Goal: Task Accomplishment & Management: Complete application form

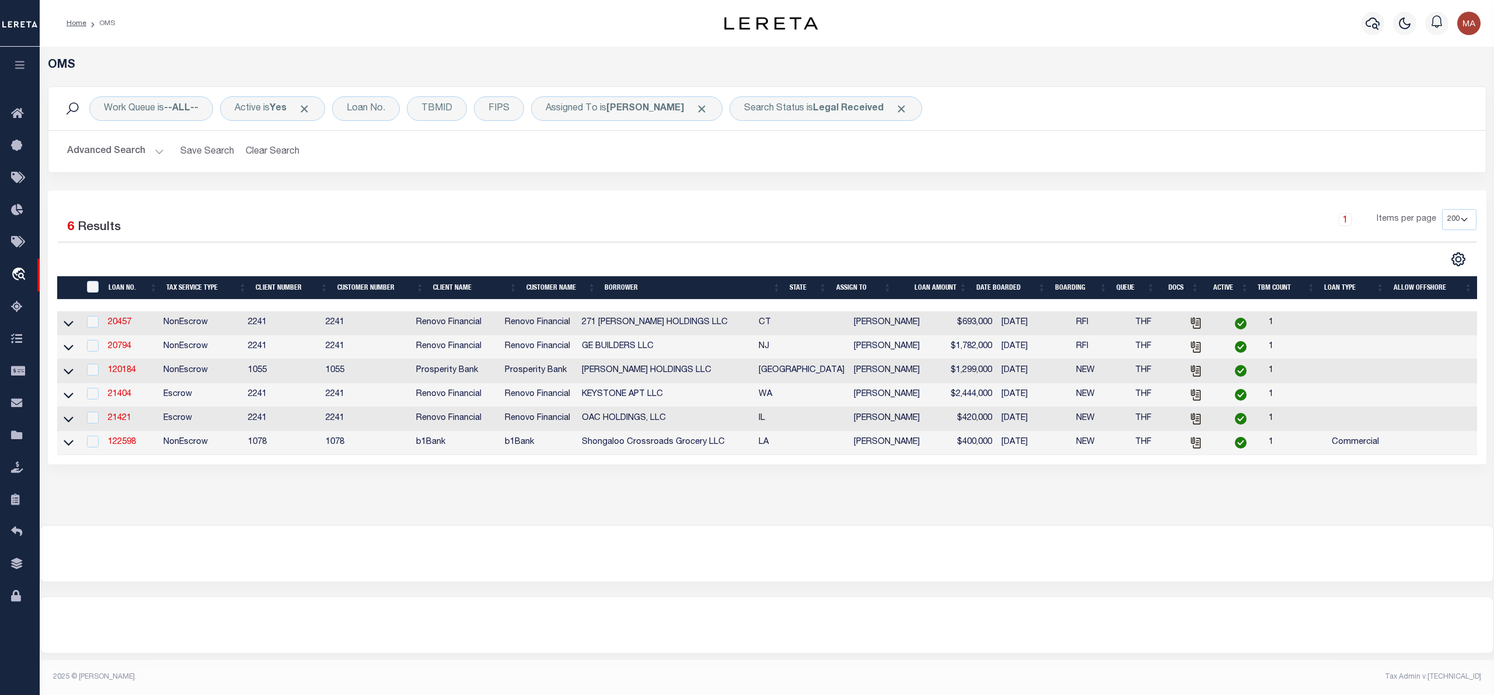
select select "200"
select select "164194"
select select "25066"
select select "400"
select select "NonEscrow"
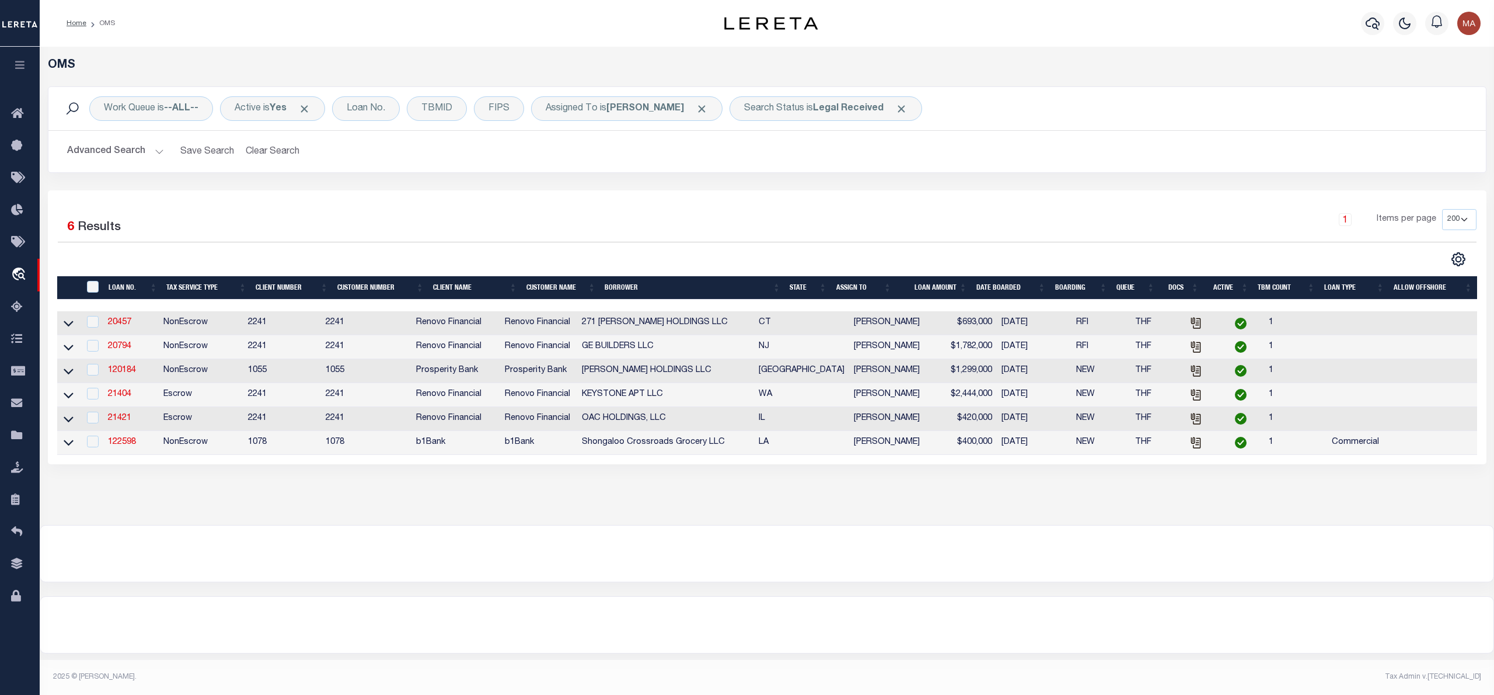
select select "2"
click at [131, 374] on link "120184" at bounding box center [122, 370] width 28 height 8
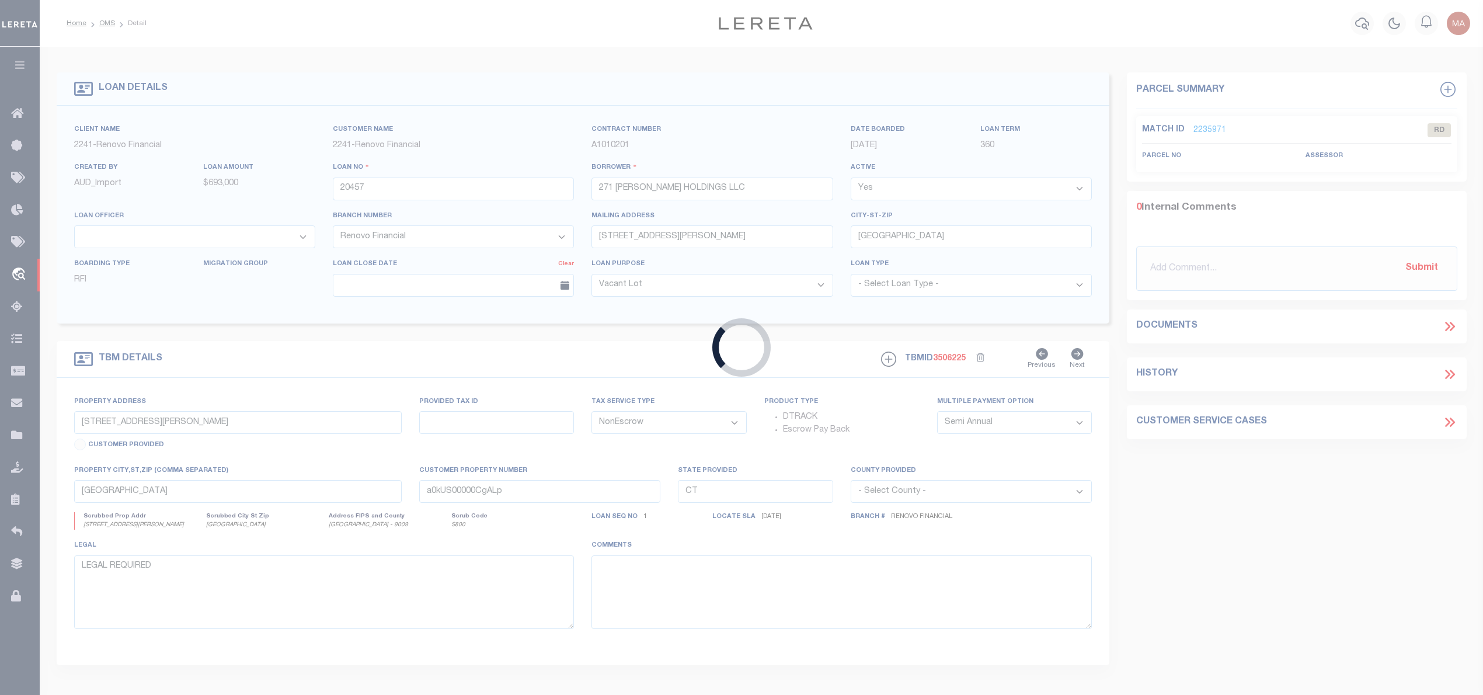
type input "120184"
type input "[PERSON_NAME] HOLDINGS LLC"
select select
type input "[STREET_ADDRESS]"
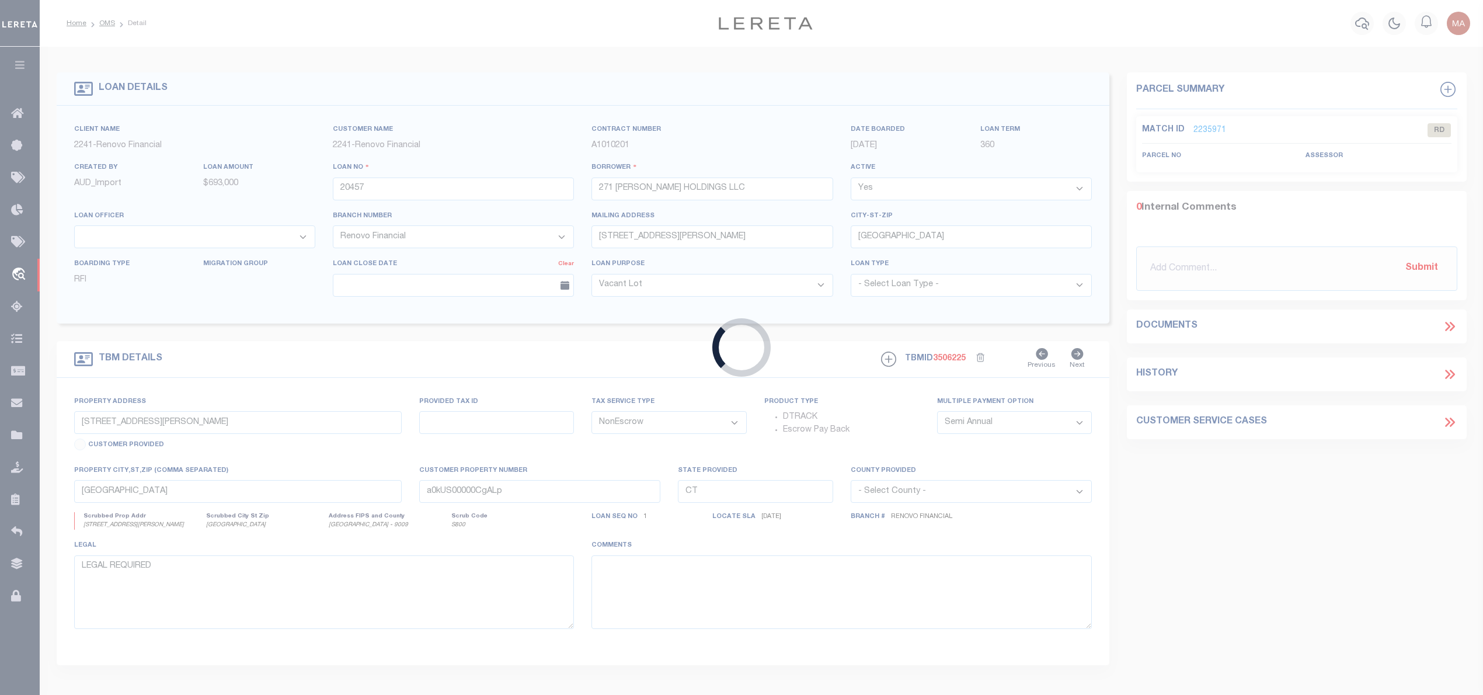
type input "[GEOGRAPHIC_DATA]"
type input "[STREET_ADDRESS]"
type input "00030067000055"
select select
type input "[GEOGRAPHIC_DATA], [GEOGRAPHIC_DATA] 75494"
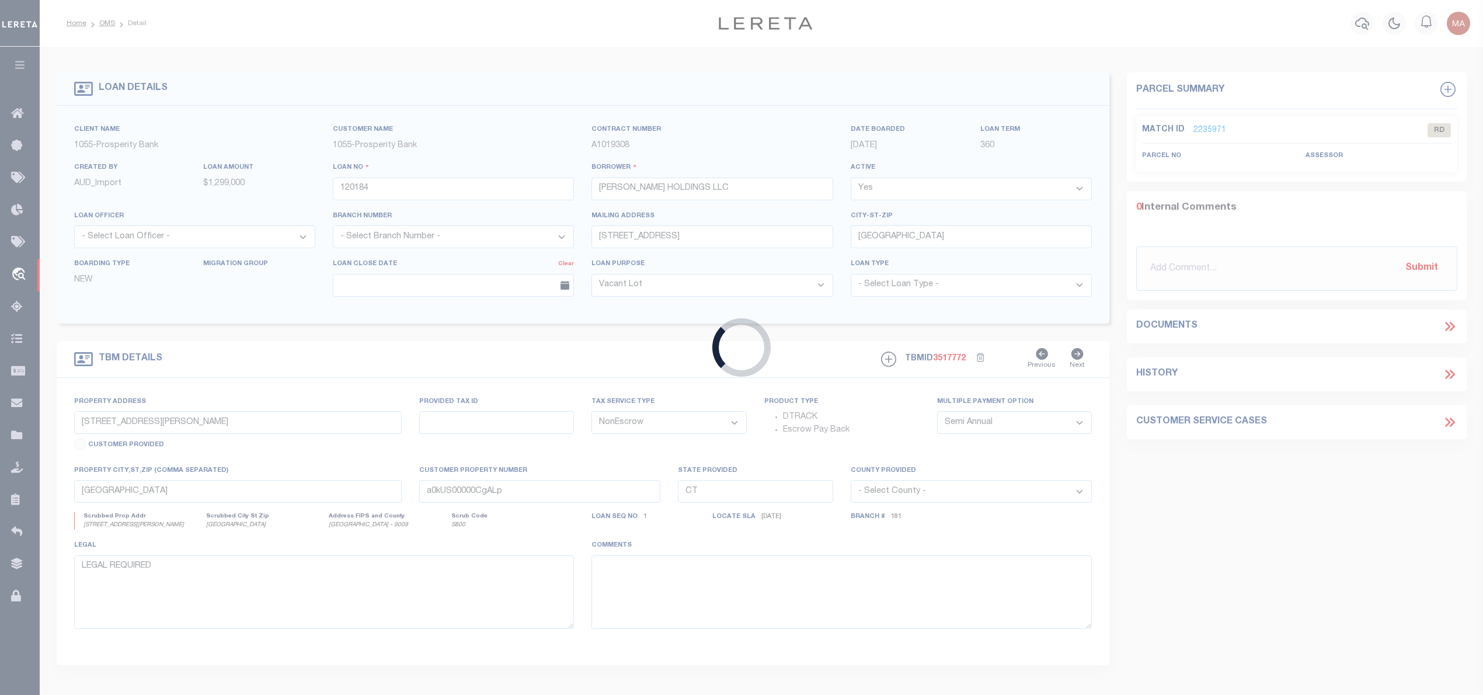
type input "[GEOGRAPHIC_DATA]"
select select
type textarea "5.35 & 0.41 [PERSON_NAME] B [PERSON_NAME] SURVEY A-3"
select select "22464"
select select "4055"
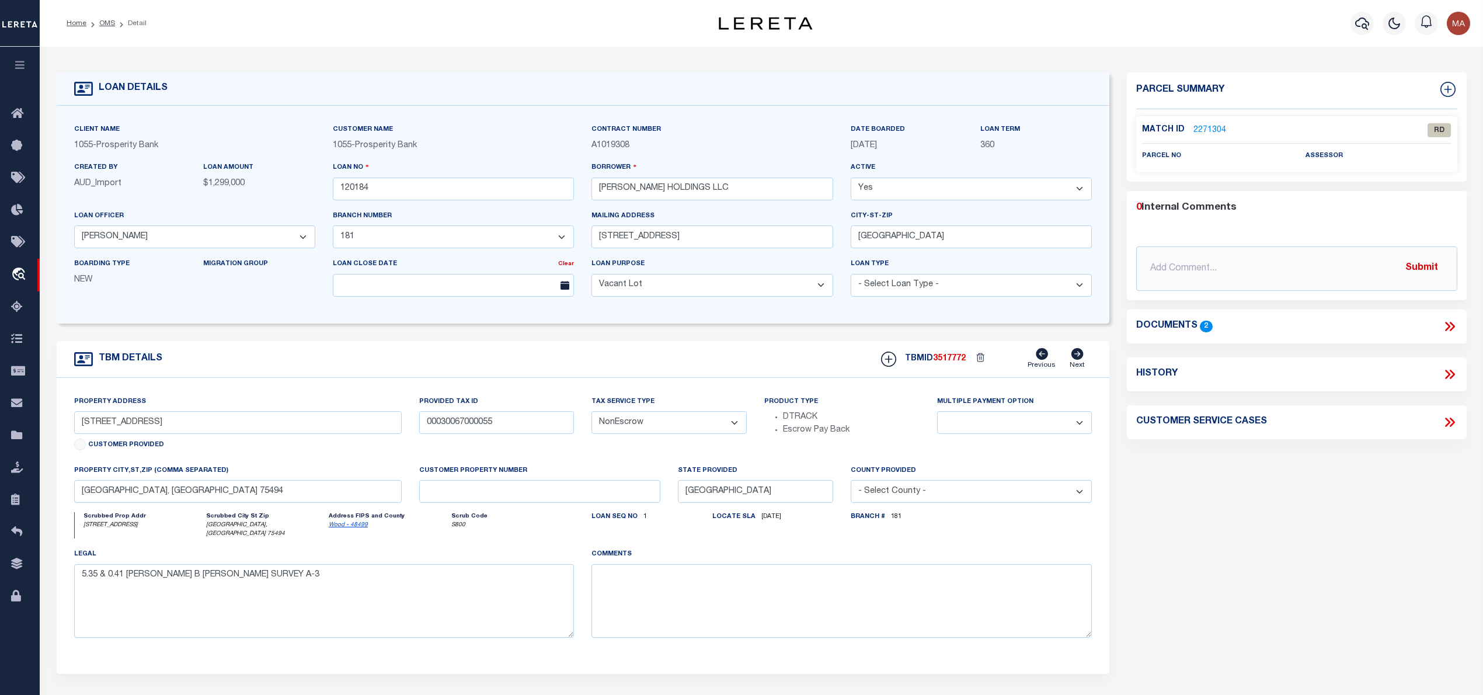
click at [1446, 326] on icon at bounding box center [1449, 326] width 15 height 15
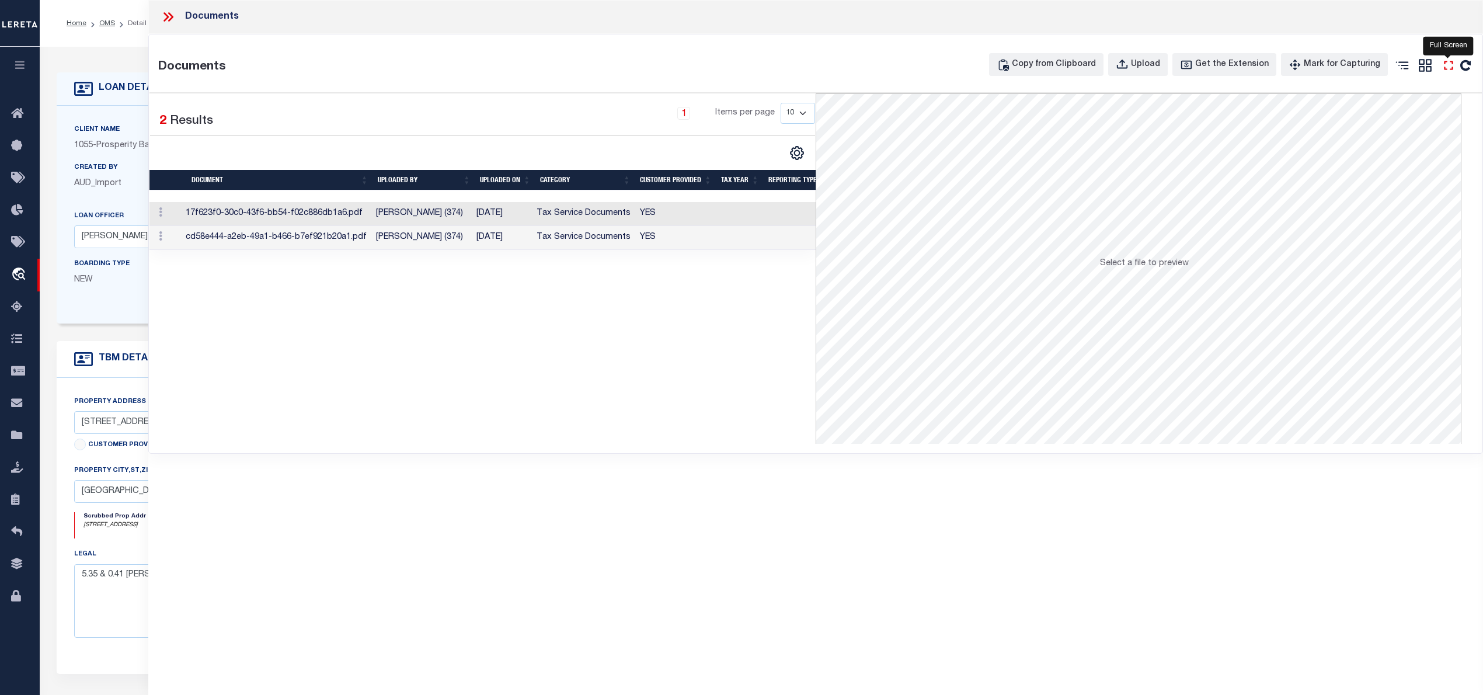
click at [1451, 65] on icon "" at bounding box center [1447, 65] width 15 height 15
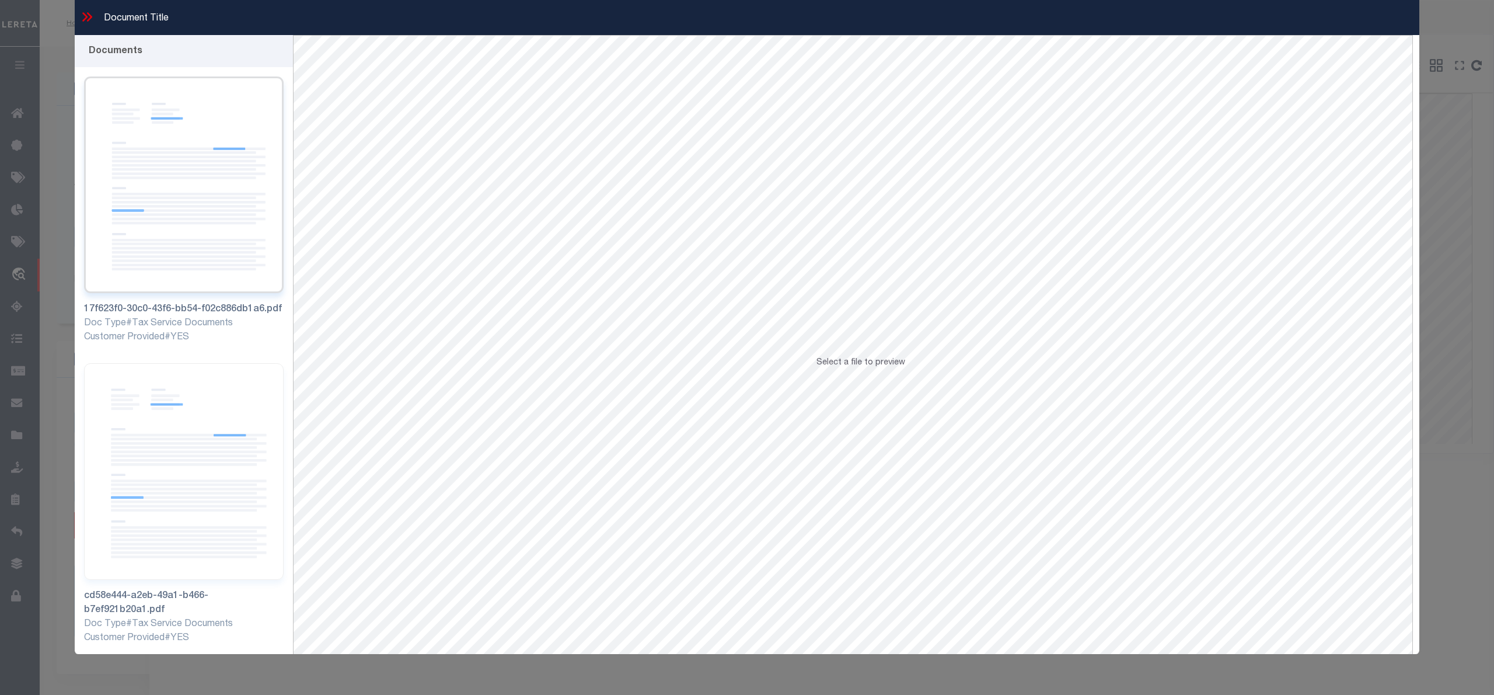
click at [159, 205] on img at bounding box center [184, 184] width 200 height 217
click at [121, 426] on img at bounding box center [184, 471] width 200 height 217
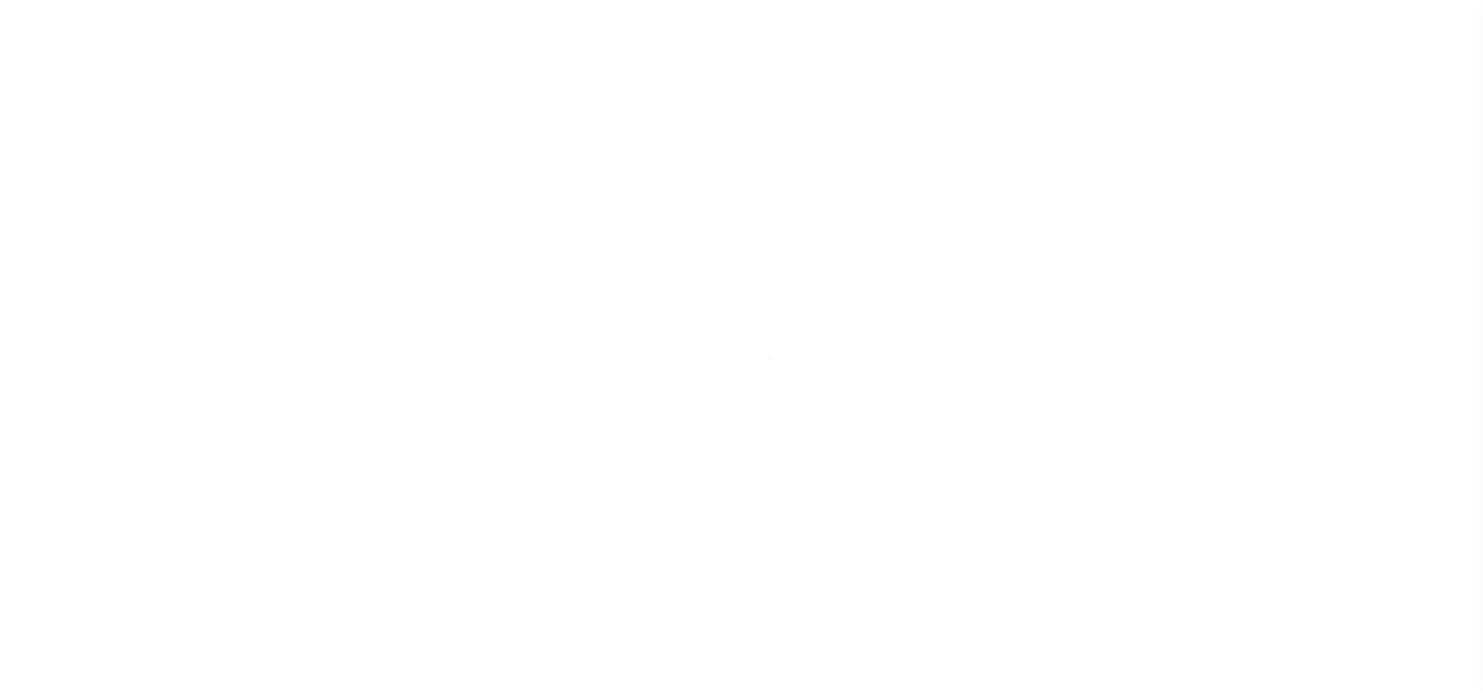
select select "RD"
select select "22464"
select select "4055"
select select "400"
select select "NonEscrow"
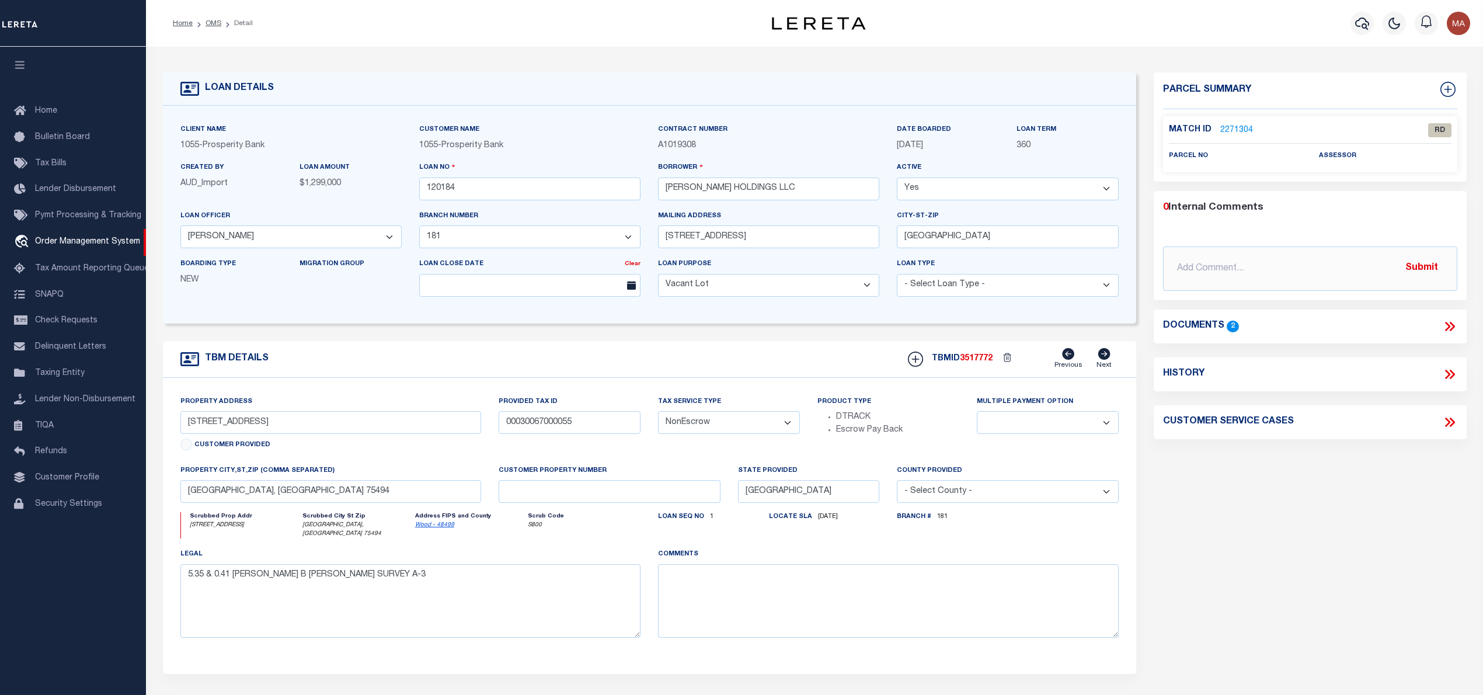
click at [1240, 127] on link "2271304" at bounding box center [1236, 130] width 33 height 12
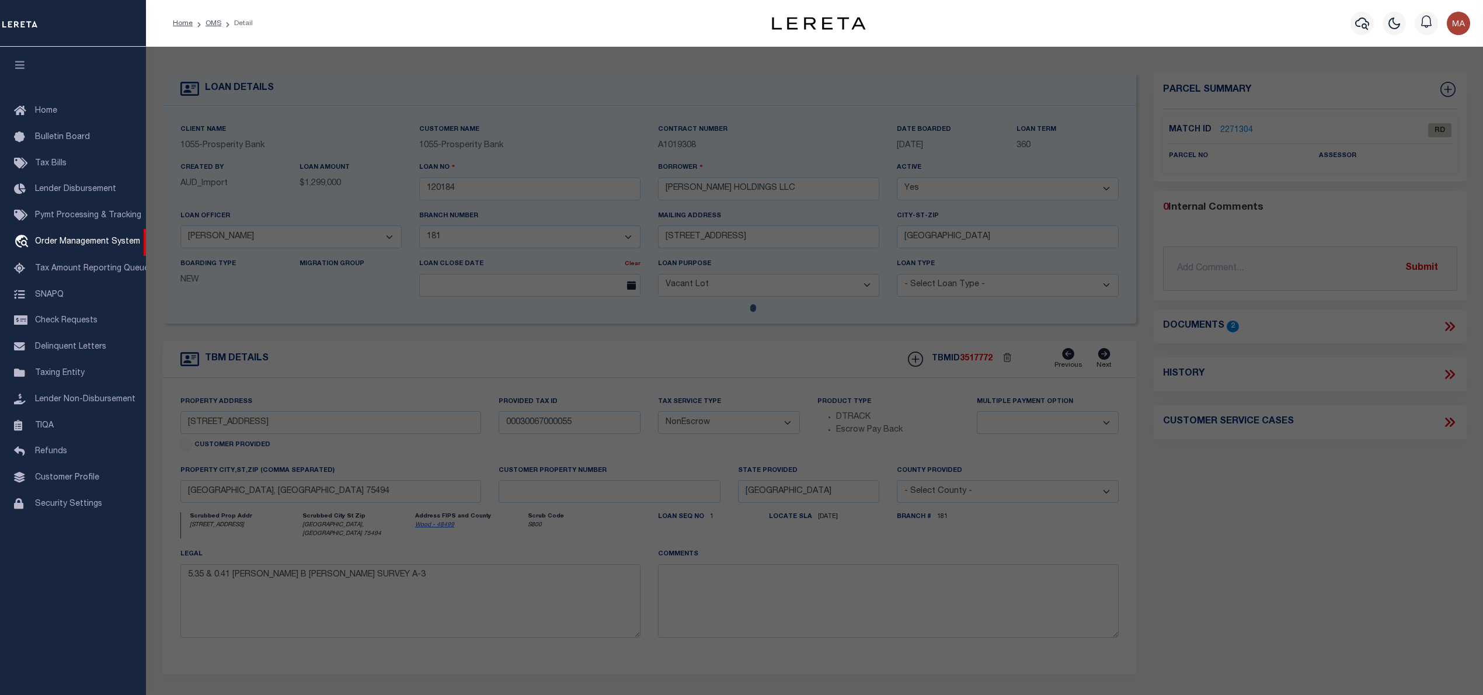
select select "AS"
checkbox input "false"
select select "RD"
checkbox input "false"
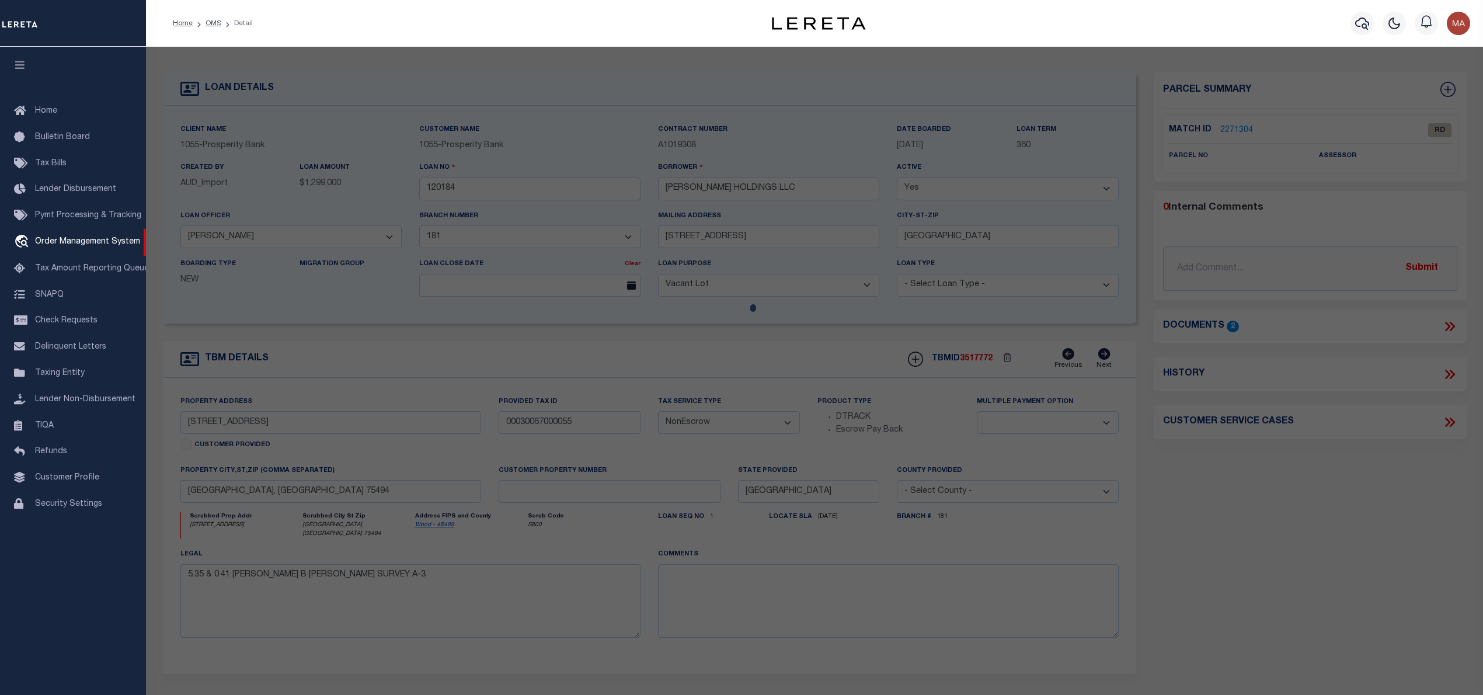
type textarea "Document uploaded that satisfies a legal requirement, changing from [GEOGRAPHIC…"
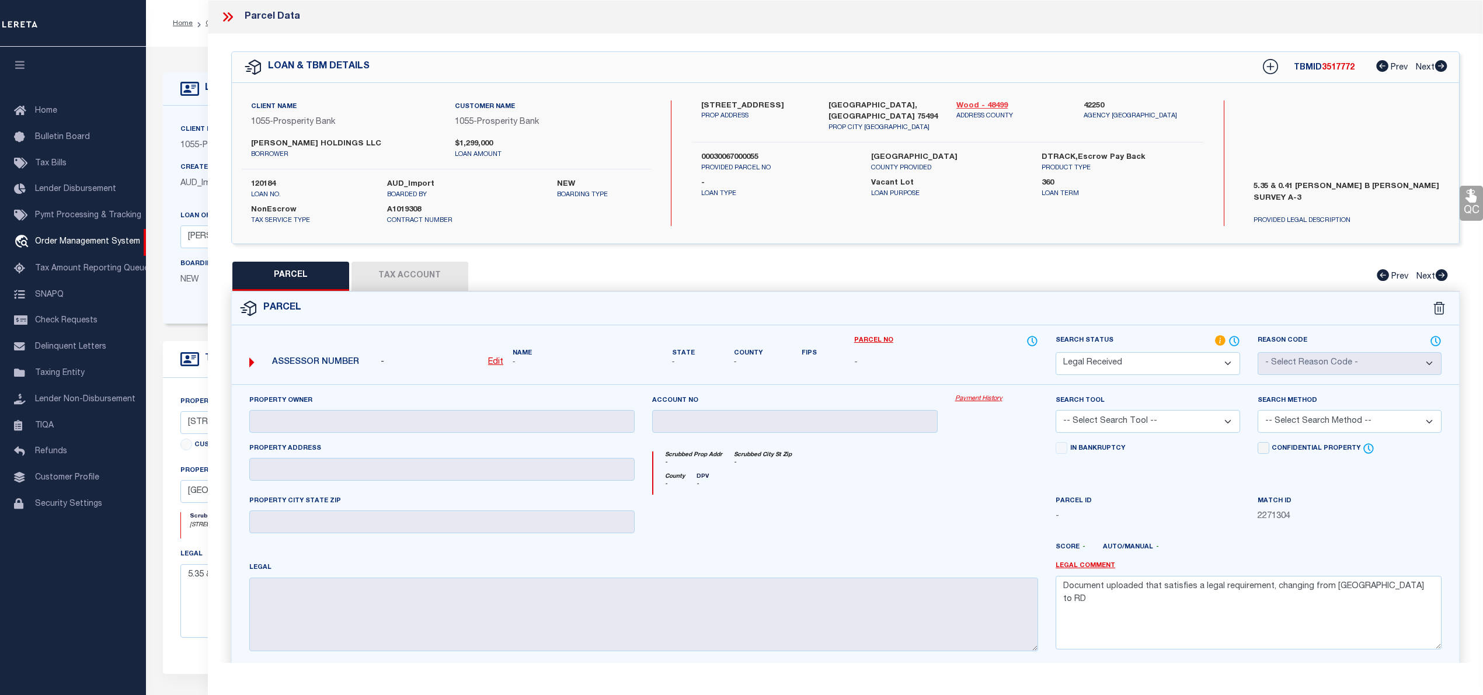
click at [985, 109] on link "Wood - 48499" at bounding box center [1011, 106] width 110 height 12
click at [730, 152] on label "00030067000055" at bounding box center [777, 158] width 152 height 12
copy label "00030067000055"
click at [740, 103] on label "[STREET_ADDRESS]" at bounding box center [756, 106] width 110 height 12
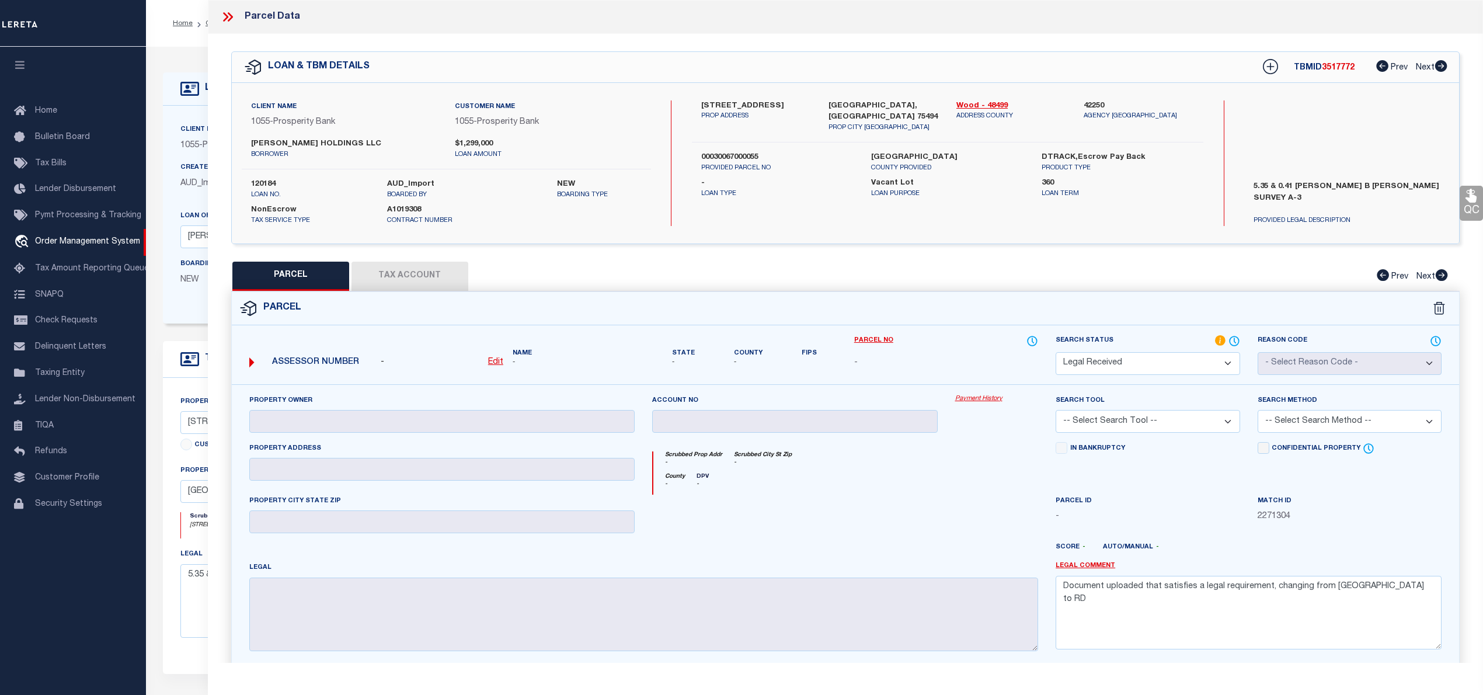
click at [740, 103] on label "[STREET_ADDRESS]" at bounding box center [756, 106] width 110 height 12
copy label "COKE"
click at [738, 152] on label "00030067000055" at bounding box center [777, 158] width 152 height 12
copy label "00030067000055"
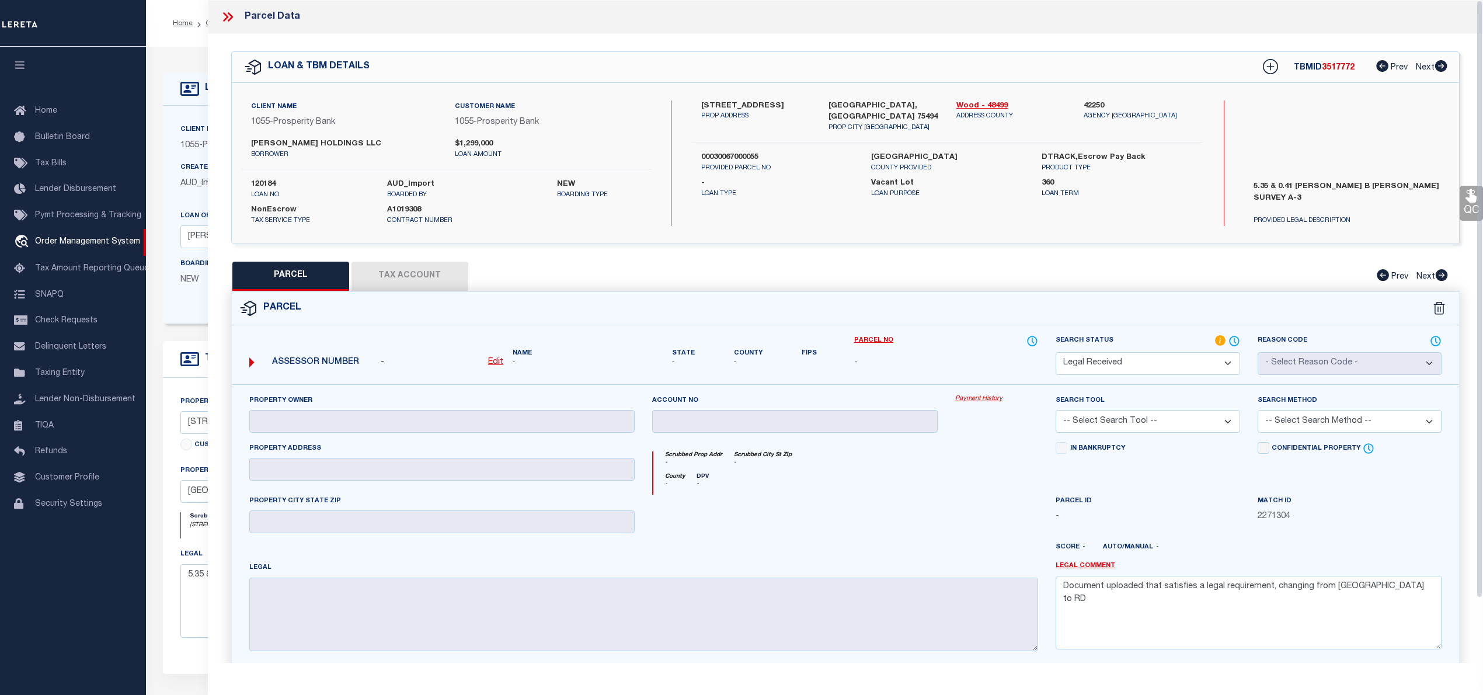
click at [253, 141] on label "[PERSON_NAME] HOLDINGS LLC" at bounding box center [344, 144] width 186 height 12
copy label "[PERSON_NAME]"
click at [1114, 357] on select "Automated Search Bad Parcel Complete Duplicate Parcel High Dollar Reporting In …" at bounding box center [1147, 363] width 184 height 23
select select "NP"
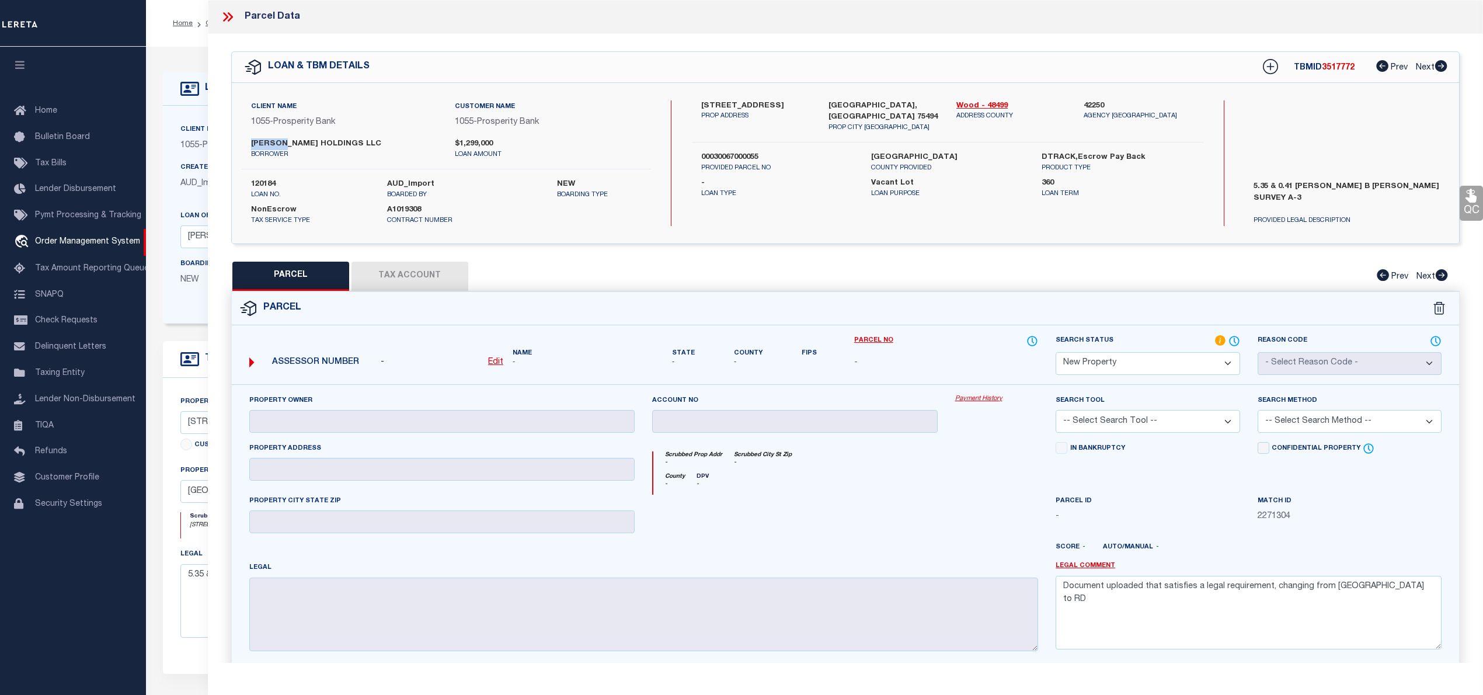
click at [1055, 352] on select "Automated Search Bad Parcel Complete Duplicate Parcel High Dollar Reporting In …" at bounding box center [1147, 363] width 184 height 23
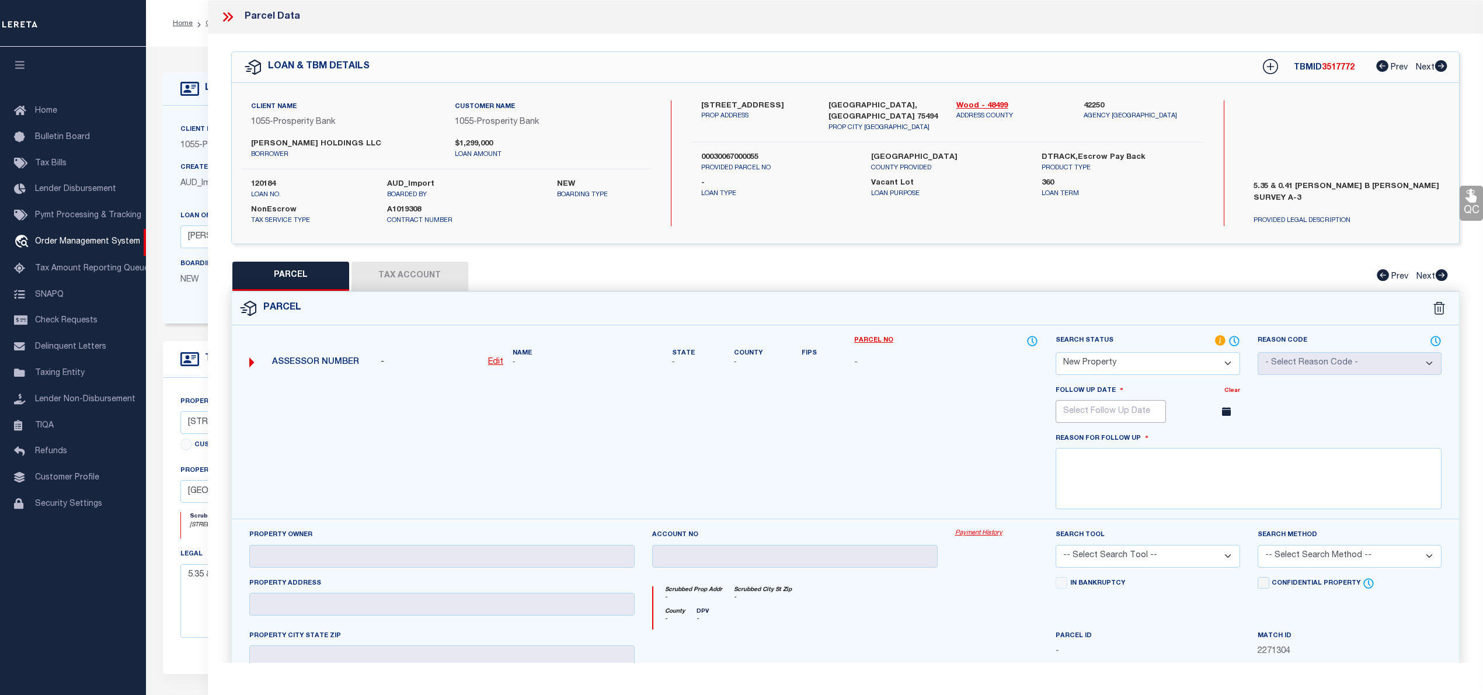
click at [1135, 414] on input "text" at bounding box center [1110, 411] width 110 height 23
click at [1226, 440] on icon at bounding box center [1225, 438] width 4 height 8
select select "11"
click at [1226, 438] on icon at bounding box center [1225, 437] width 8 height 8
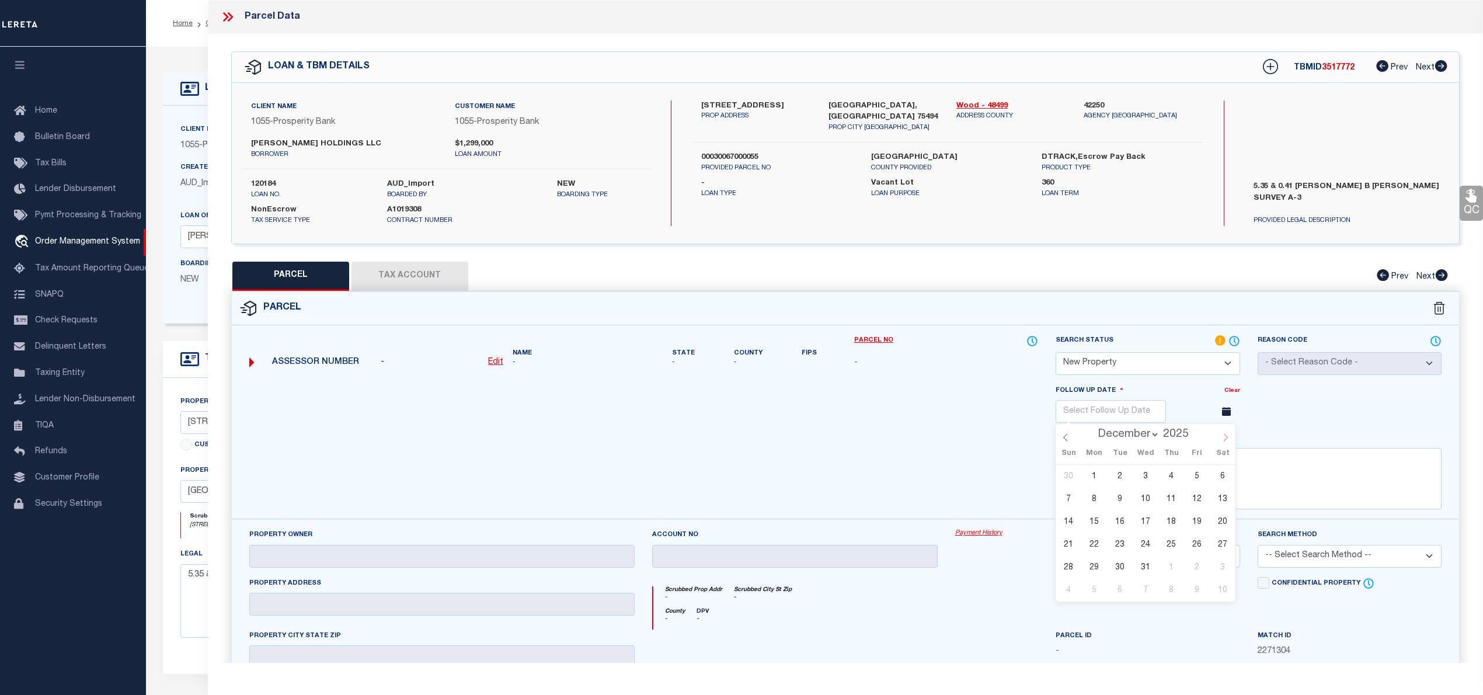
type input "2026"
select select "0"
click at [1096, 524] on span "12" at bounding box center [1094, 521] width 23 height 23
type input "[DATE]"
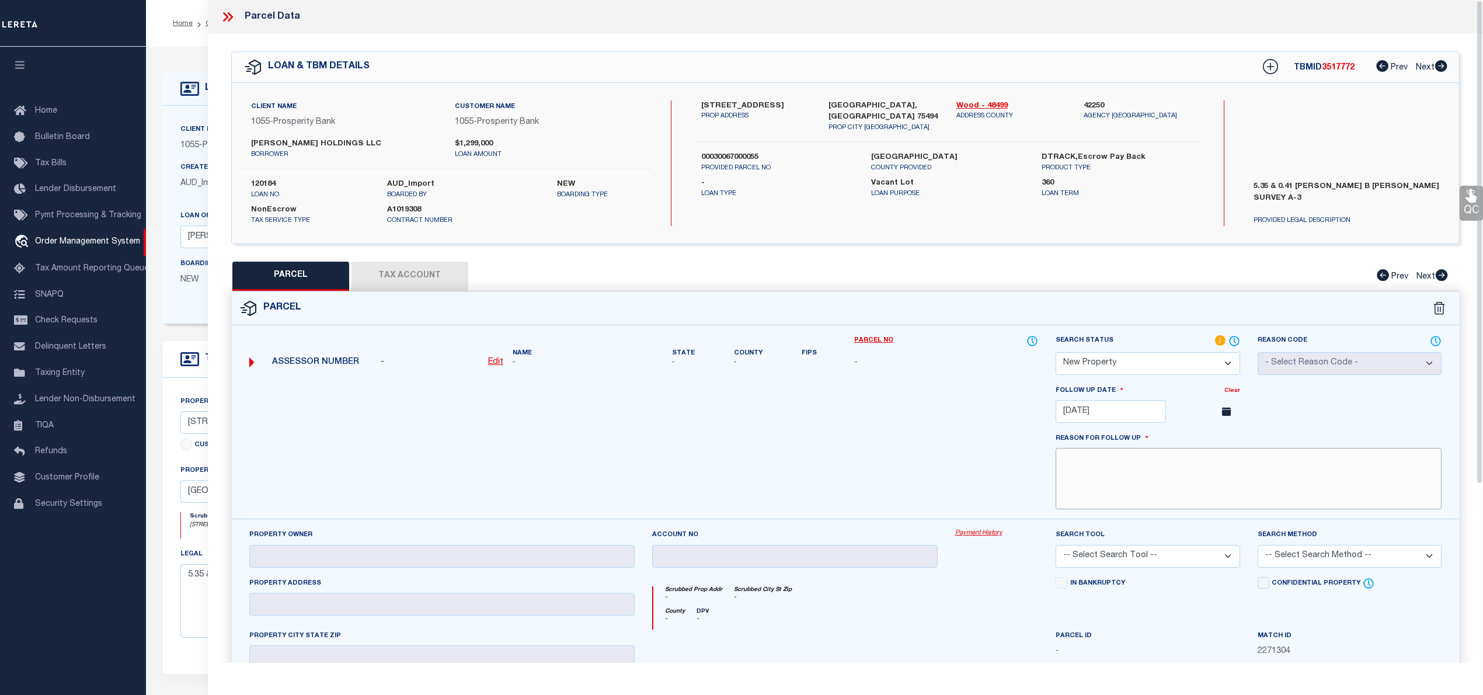
click at [1110, 487] on textarea at bounding box center [1248, 478] width 386 height 61
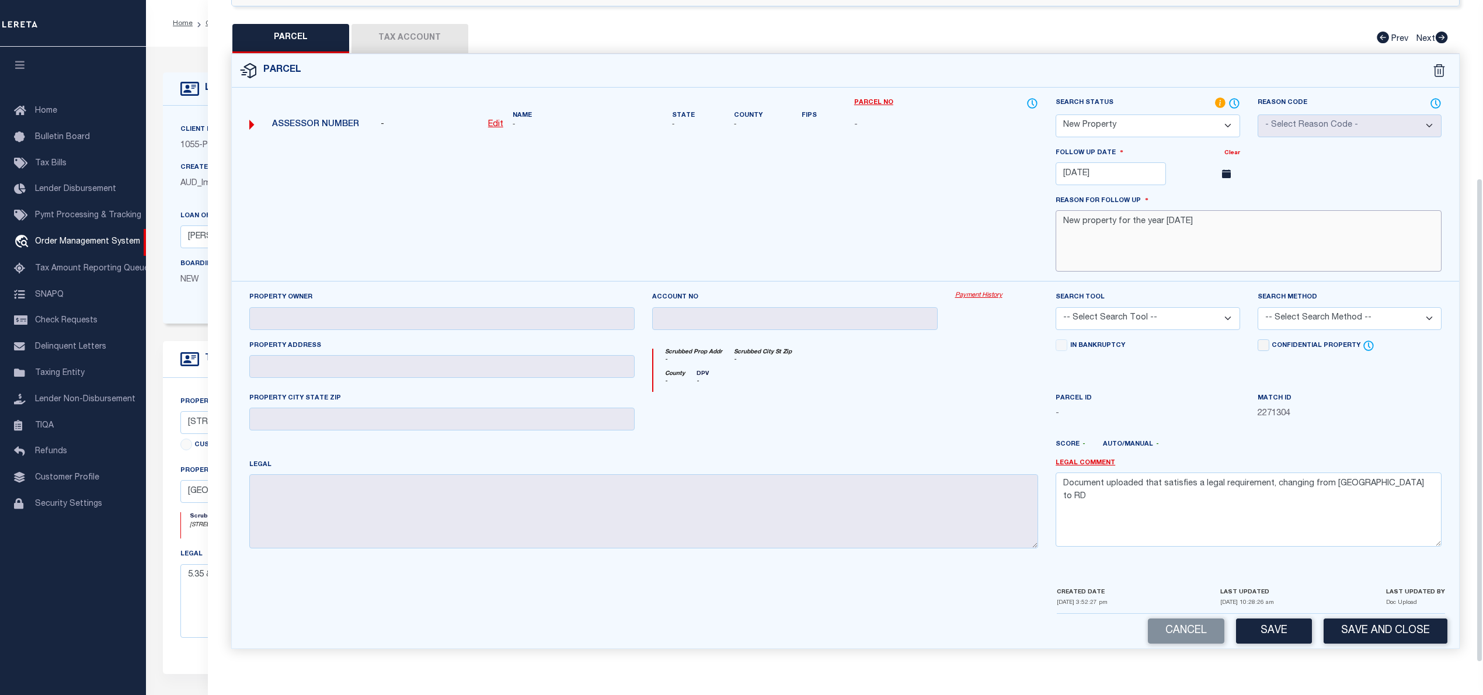
type textarea "New property for the year [DATE]"
click at [1306, 647] on div "Cancel Save Save and Close" at bounding box center [845, 630] width 1227 height 34
click at [1283, 632] on button "Save" at bounding box center [1274, 630] width 76 height 25
select select "AS"
checkbox input "false"
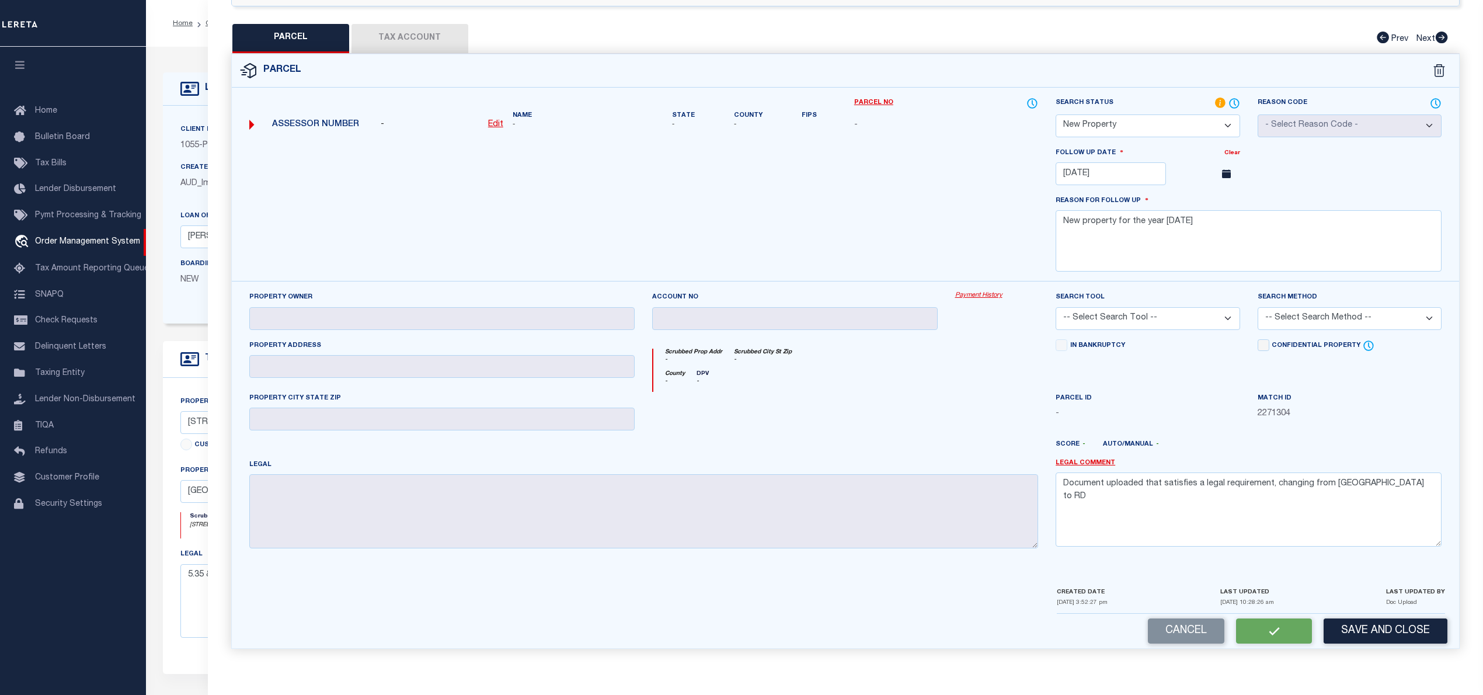
checkbox input "false"
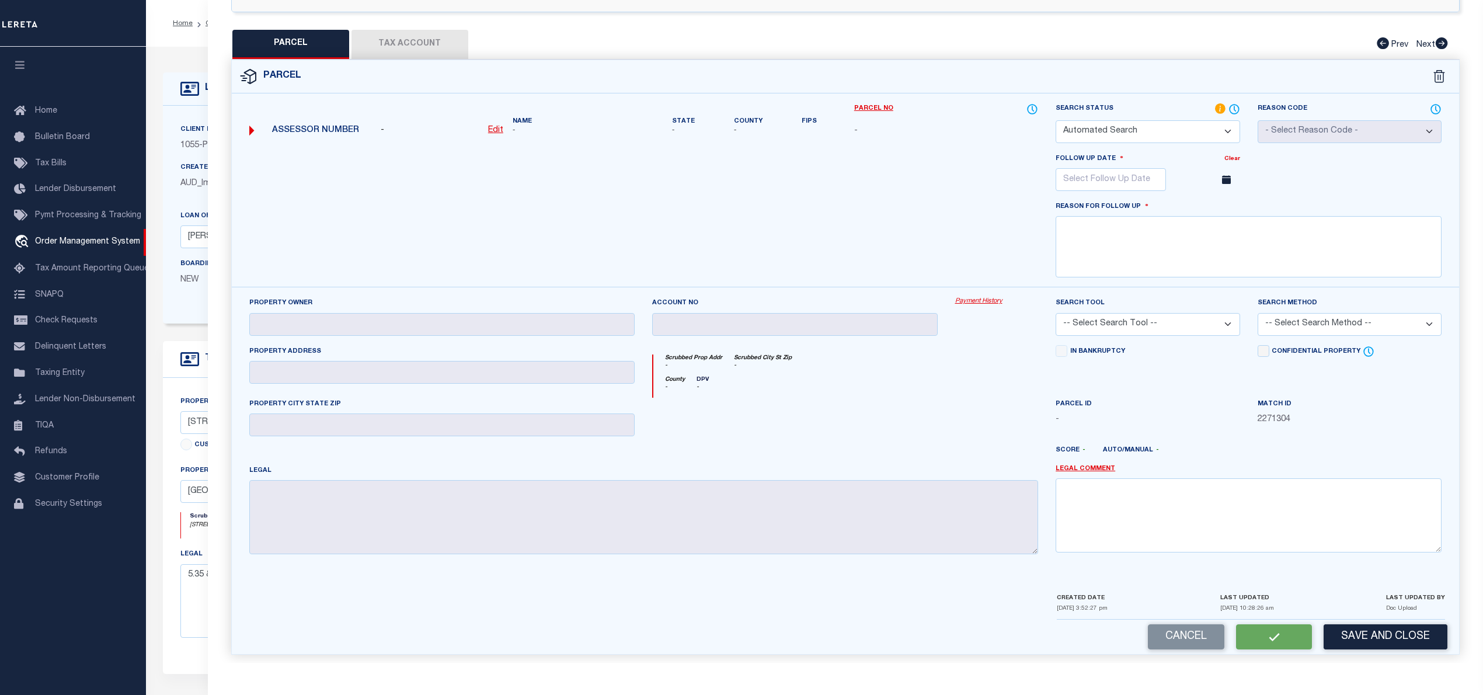
select select "NP"
type input "[DATE]"
type textarea "New property for the year [DATE]"
checkbox input "false"
type textarea "Document uploaded that satisfies a legal requirement, changing from [GEOGRAPHIC…"
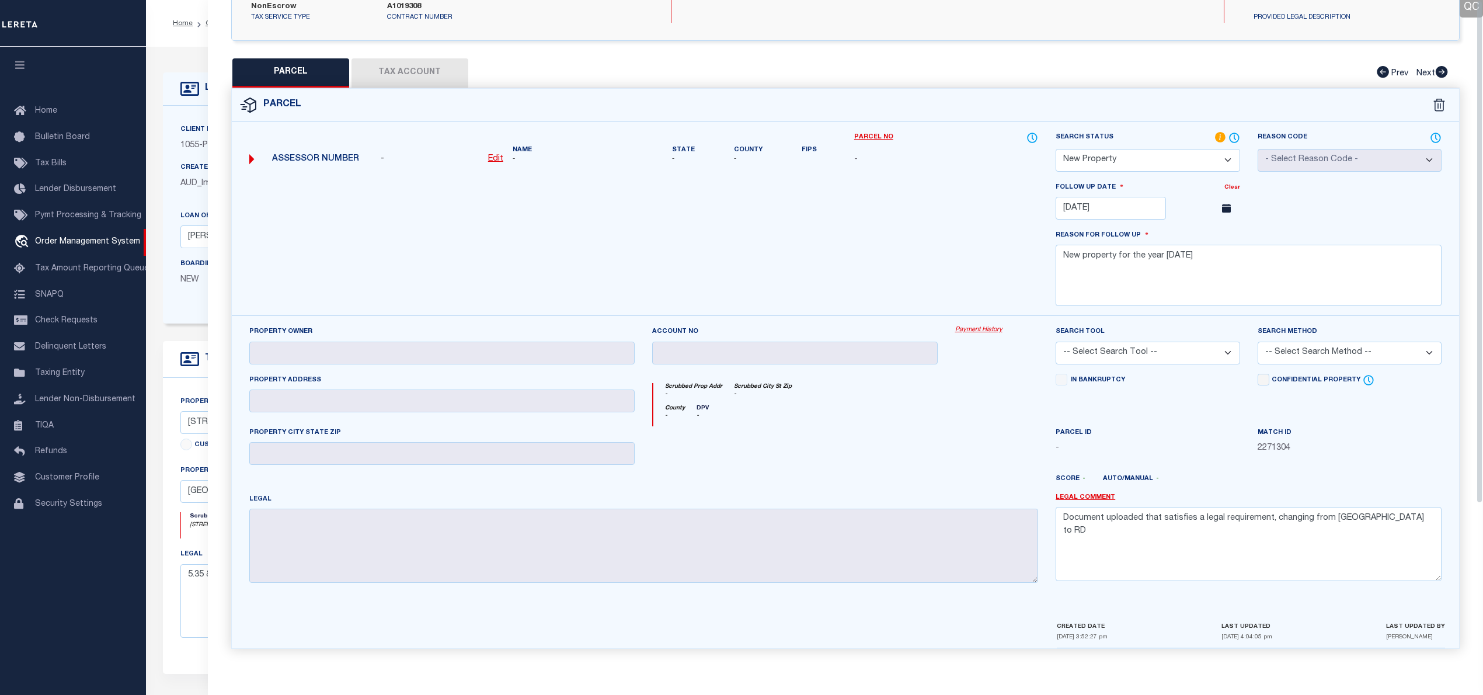
scroll to position [0, 0]
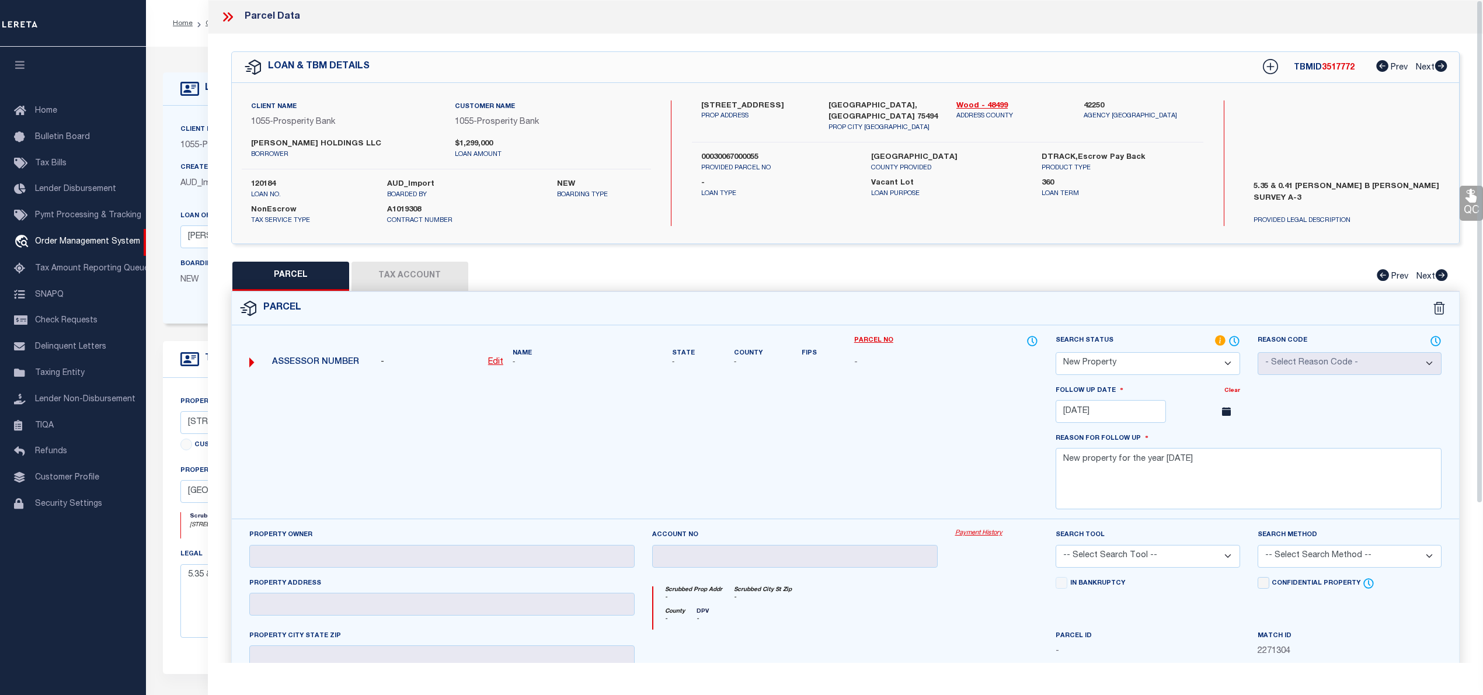
click at [216, 11] on div "Parcel Data" at bounding box center [845, 17] width 1275 height 34
click at [222, 17] on icon at bounding box center [227, 16] width 15 height 15
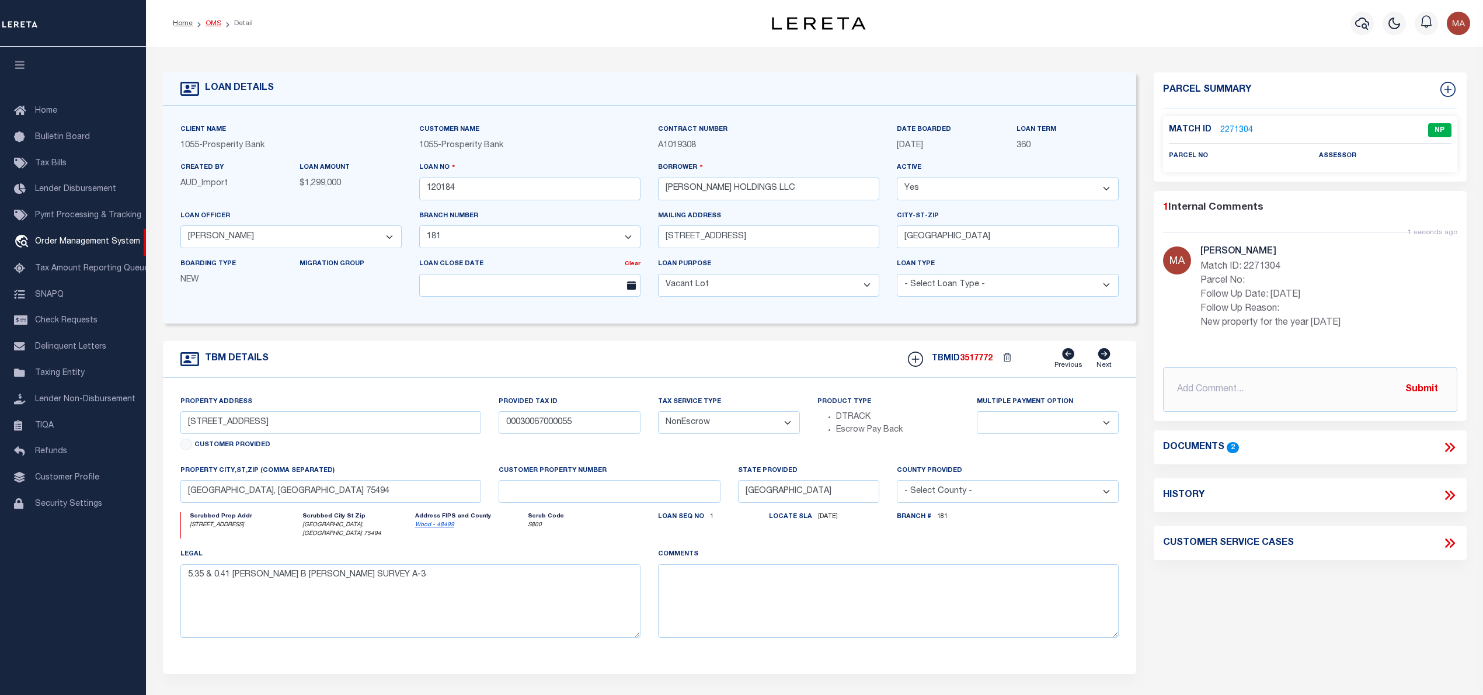
click at [218, 20] on link "OMS" at bounding box center [213, 23] width 16 height 7
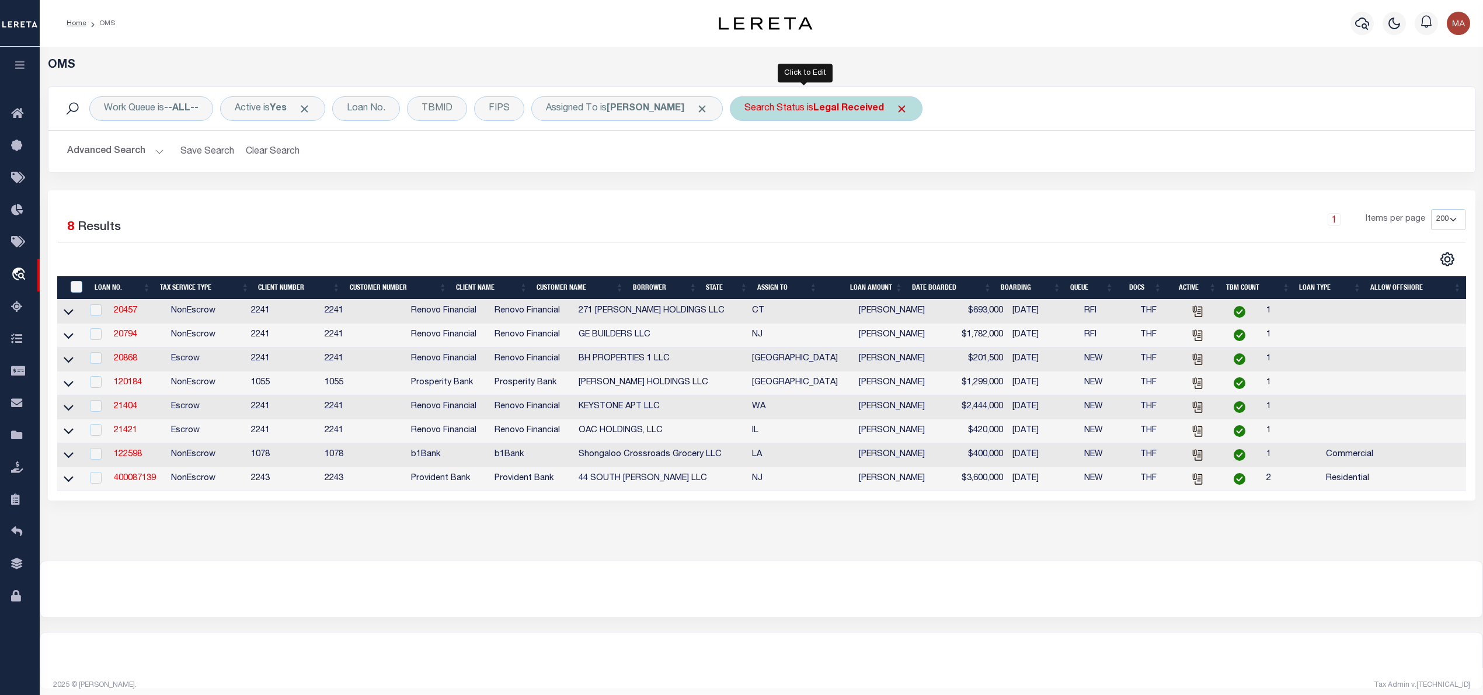
click at [805, 115] on div "Search Status is Legal Received" at bounding box center [826, 108] width 193 height 25
select select "RD"
click at [882, 190] on input "Apply" at bounding box center [899, 191] width 34 height 19
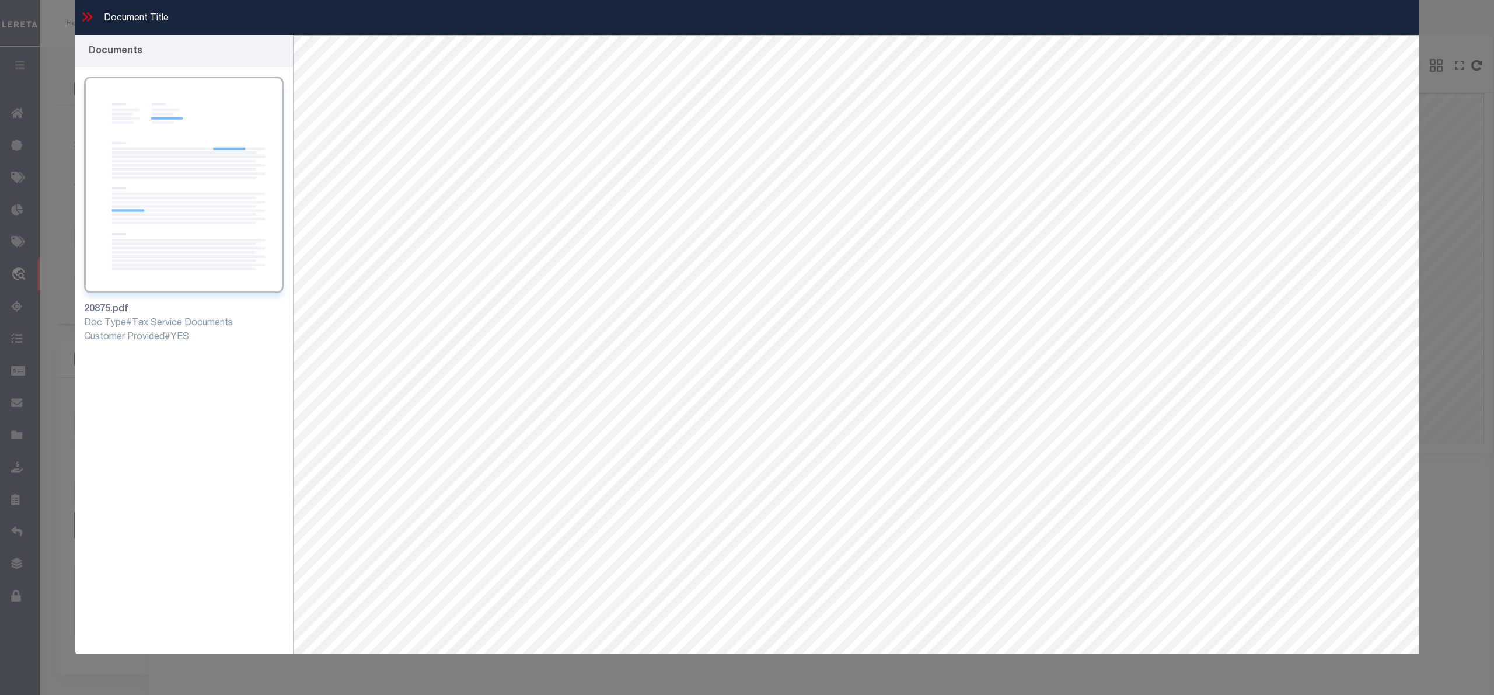
select select "164194"
select select "25066"
select select "400"
select select "NonEscrow"
